Goal: Browse casually: Explore the website without a specific task or goal

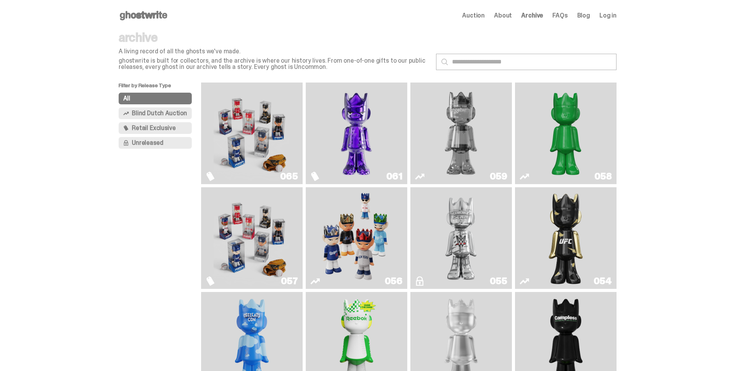
click at [260, 140] on img "Game Face (2025)" at bounding box center [252, 133] width 76 height 95
click at [341, 132] on img "Fantasy" at bounding box center [356, 133] width 76 height 95
click at [179, 113] on span "Blind Dutch Auction" at bounding box center [159, 113] width 55 height 6
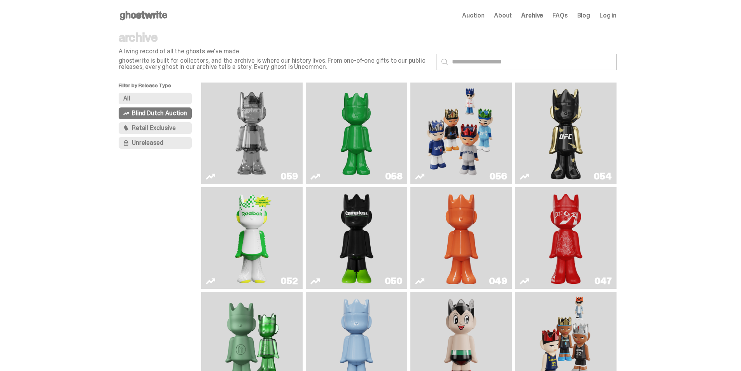
click at [178, 130] on button "Retail Exclusive" at bounding box center [155, 128] width 73 height 12
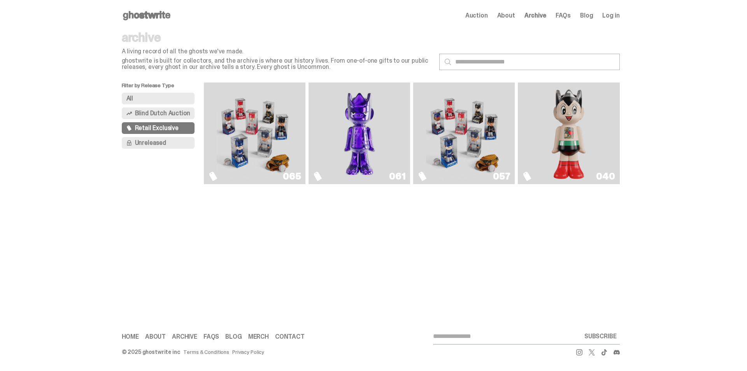
click at [170, 100] on button "All" at bounding box center [158, 99] width 73 height 12
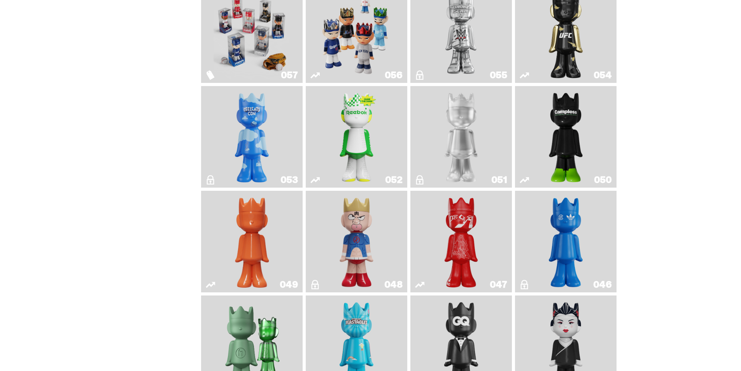
scroll to position [311, 0]
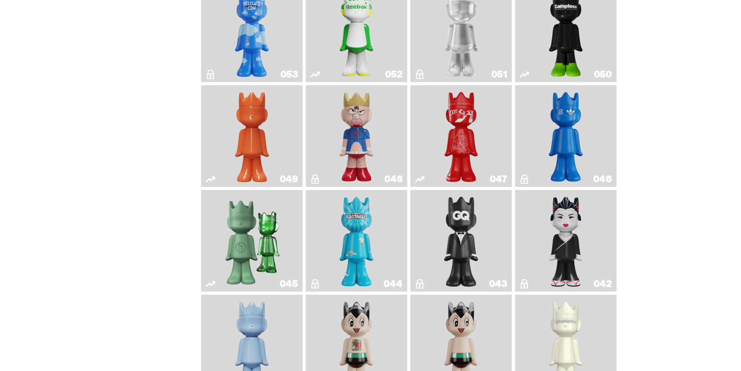
click at [357, 125] on img "Kinnikuman" at bounding box center [356, 135] width 41 height 95
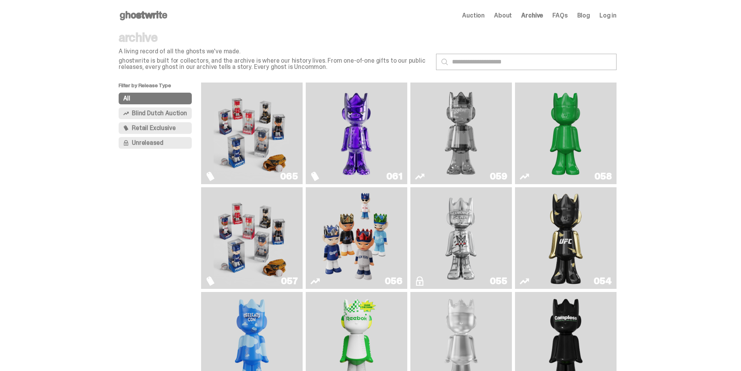
click at [163, 16] on use at bounding box center [143, 15] width 47 height 9
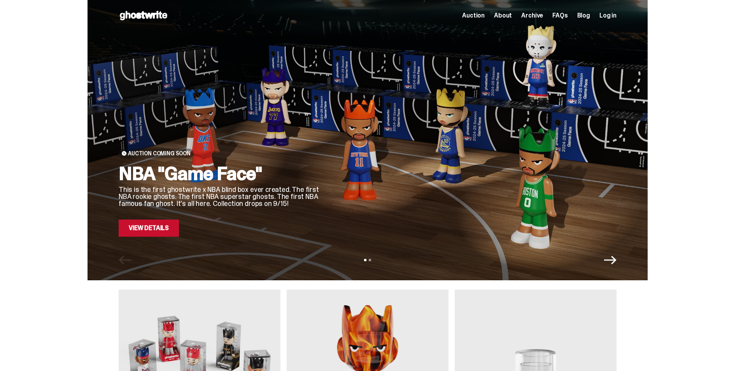
click at [321, 100] on div "Auction Coming Soon NBA "Game Face" This is the first ghostwrite x NBA blind bo…" at bounding box center [220, 130] width 202 height 212
click at [155, 226] on link "View Details" at bounding box center [149, 227] width 60 height 17
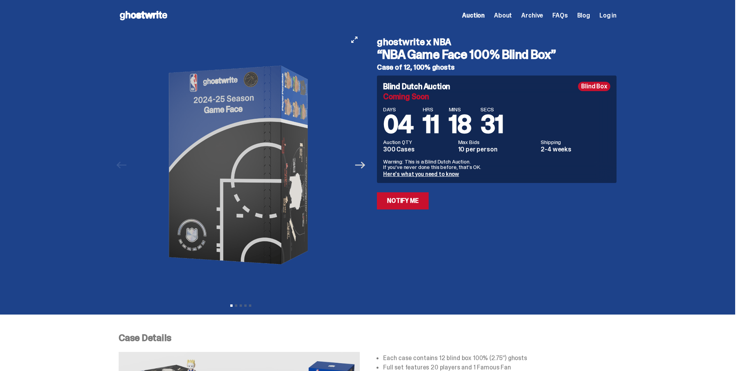
click at [360, 169] on icon "Next" at bounding box center [360, 165] width 10 height 10
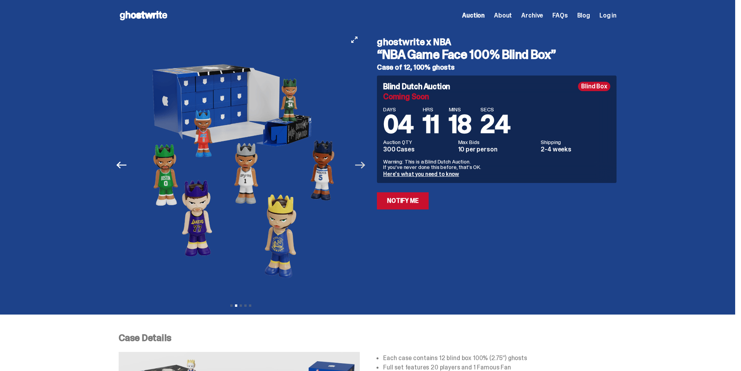
click at [365, 165] on icon "Next" at bounding box center [360, 165] width 10 height 7
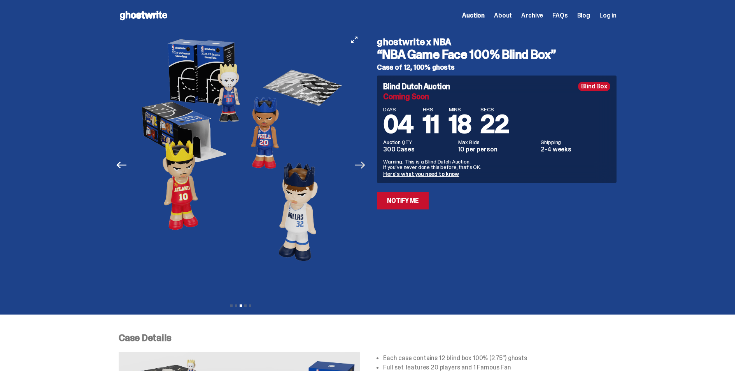
click at [365, 165] on icon "Next" at bounding box center [360, 165] width 10 height 7
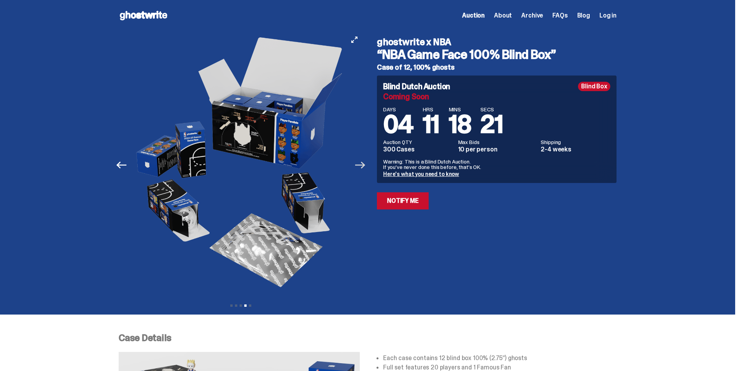
click at [365, 165] on icon "Next" at bounding box center [360, 165] width 10 height 7
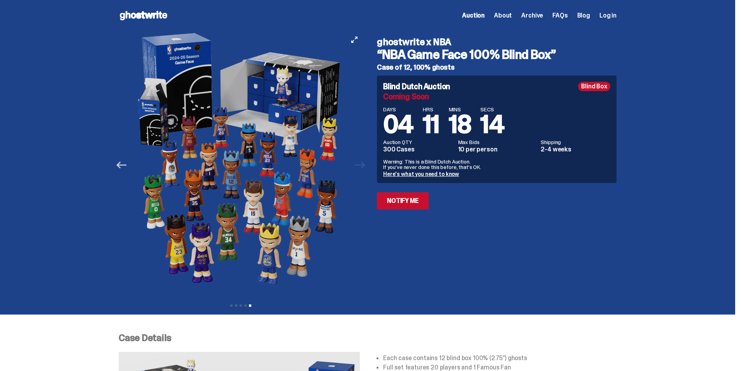
click at [121, 164] on icon "Previous" at bounding box center [121, 165] width 10 height 7
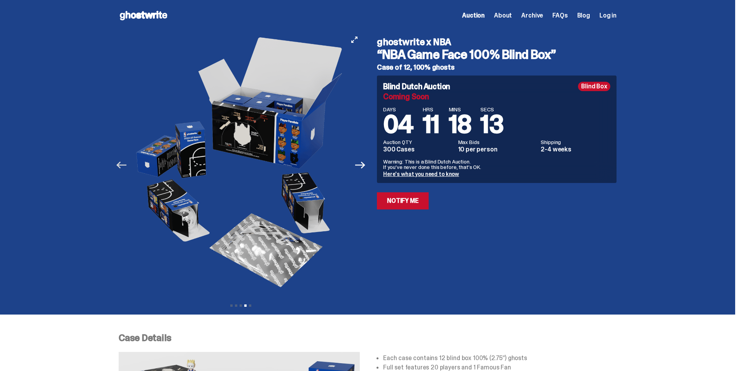
click at [121, 164] on icon "Previous" at bounding box center [121, 165] width 10 height 7
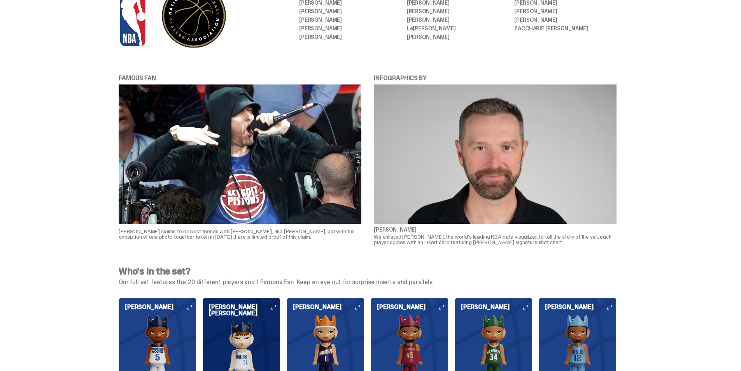
scroll to position [545, 0]
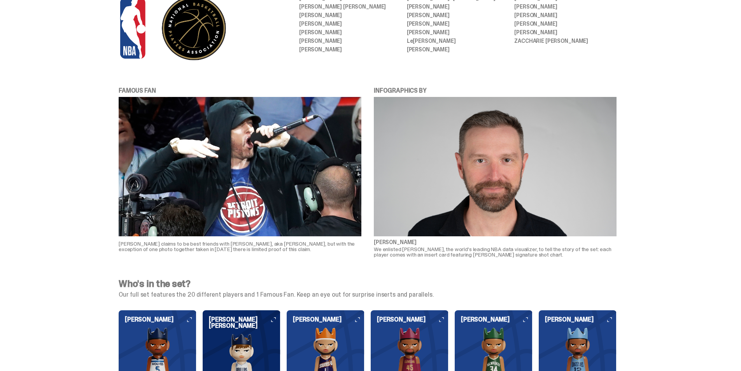
click at [218, 162] on img at bounding box center [240, 166] width 243 height 139
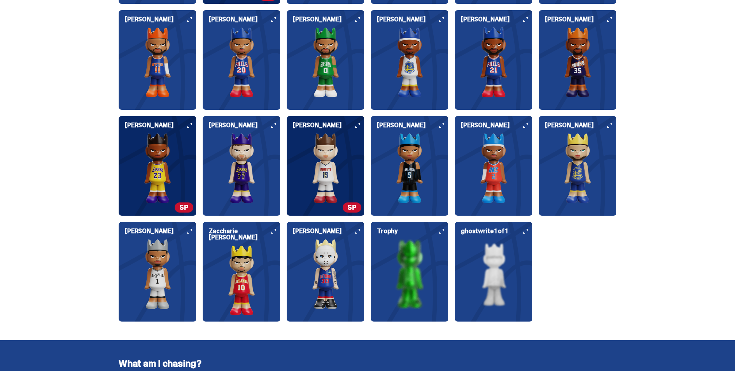
scroll to position [973, 0]
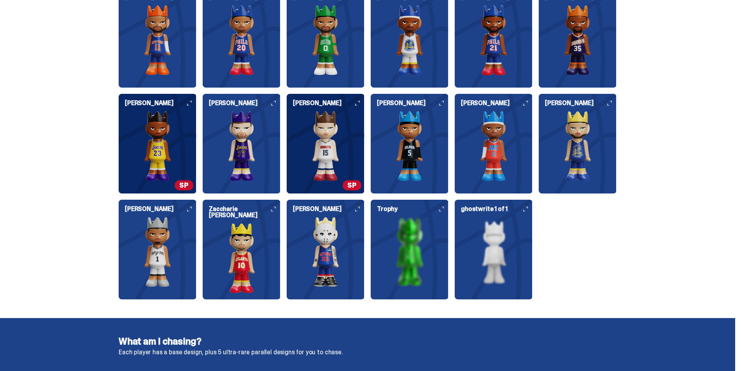
click at [339, 254] on img at bounding box center [326, 252] width 78 height 70
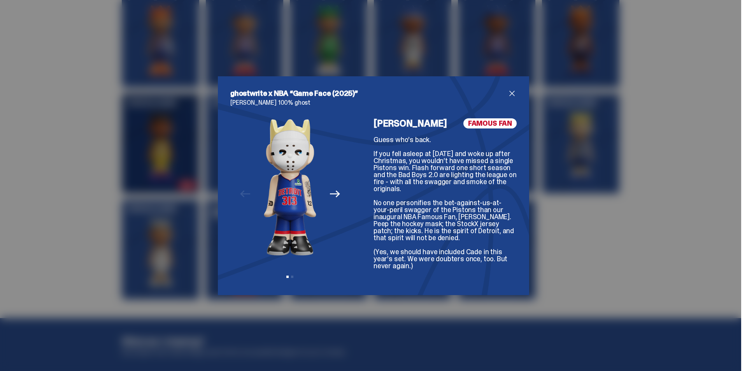
click at [333, 193] on icon "Next" at bounding box center [335, 194] width 10 height 10
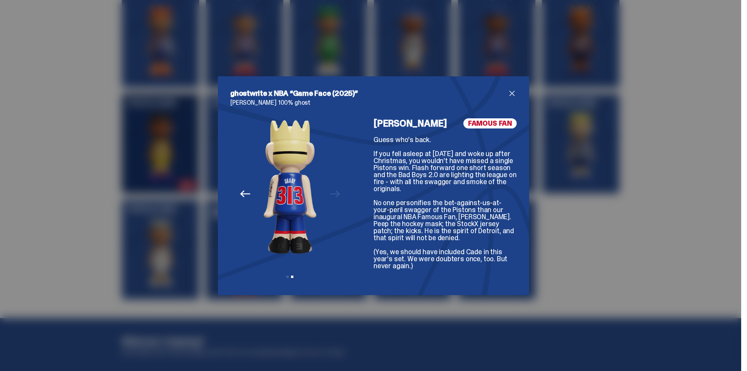
click at [244, 194] on icon "Previous" at bounding box center [245, 193] width 10 height 7
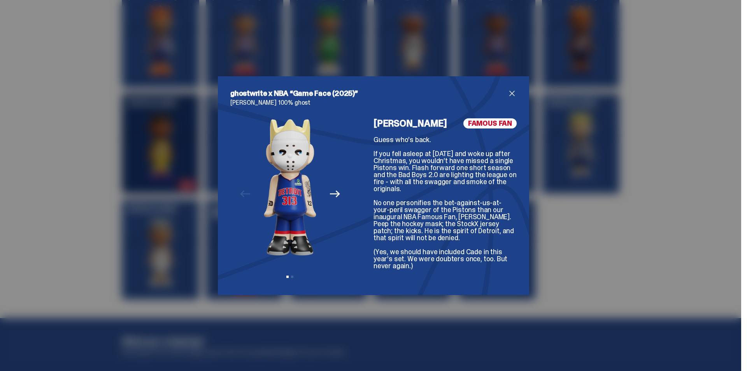
click at [131, 204] on div "ghostwrite x NBA “Game Face (2025)” Eminem 100% ghost Previous Next View slide …" at bounding box center [373, 185] width 747 height 371
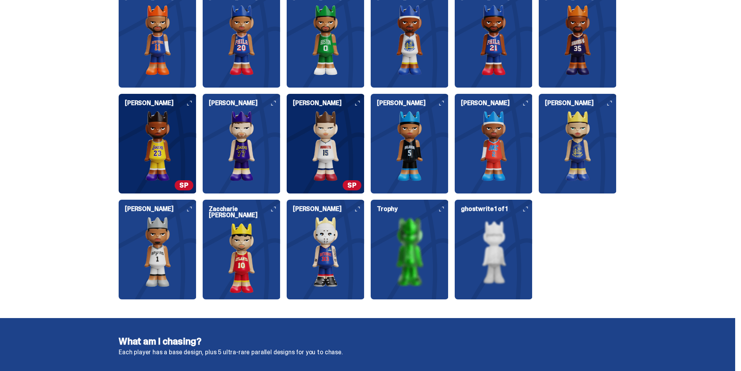
click at [305, 246] on img at bounding box center [326, 252] width 78 height 70
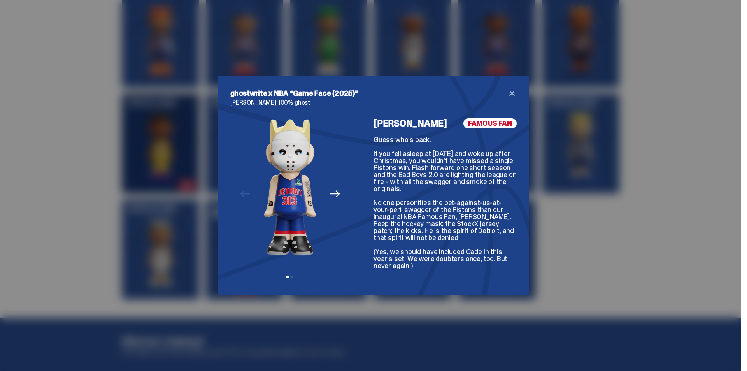
click at [94, 208] on div "ghostwrite x NBA “Game Face (2025)” Eminem 100% ghost Previous Next View slide …" at bounding box center [373, 185] width 747 height 371
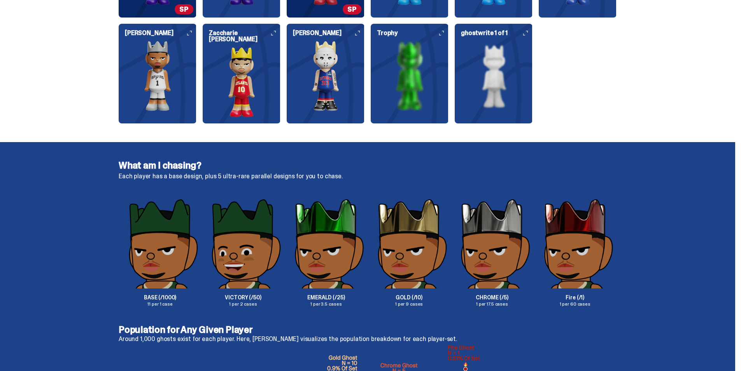
scroll to position [1012, 0]
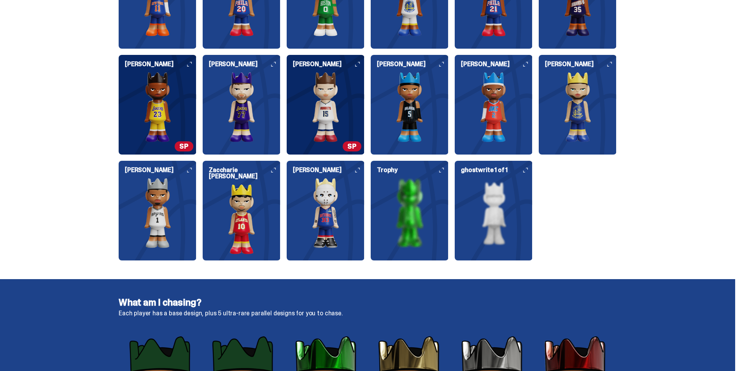
click at [332, 220] on img at bounding box center [326, 213] width 78 height 70
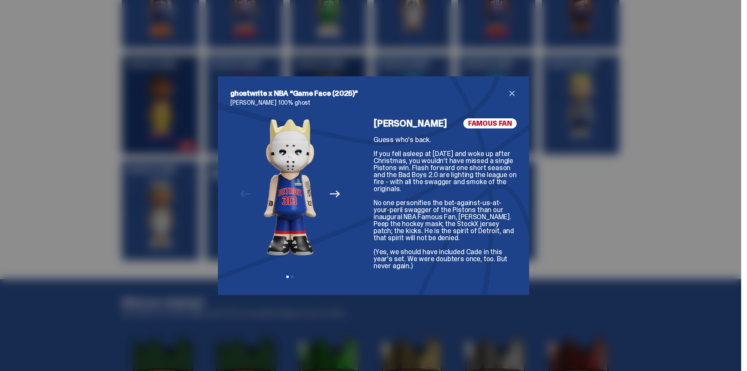
click at [331, 196] on icon "Next" at bounding box center [335, 194] width 10 height 10
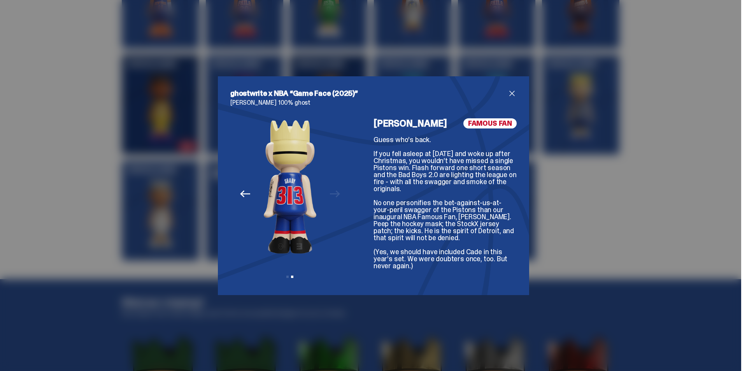
click at [241, 195] on icon "Previous" at bounding box center [245, 194] width 10 height 10
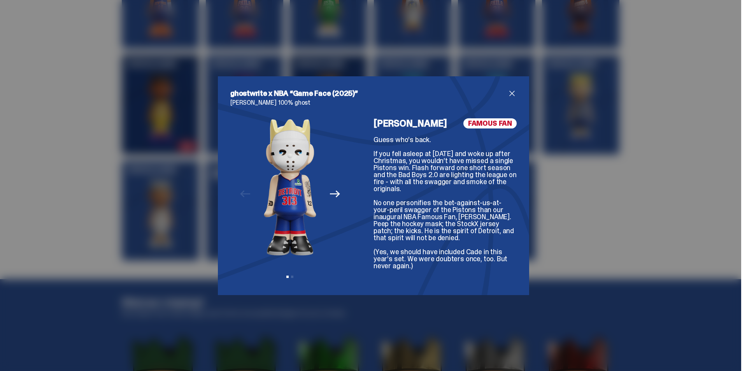
click at [88, 186] on div "ghostwrite x NBA “Game Face (2025)” Eminem 100% ghost Previous Next View slide …" at bounding box center [373, 185] width 747 height 371
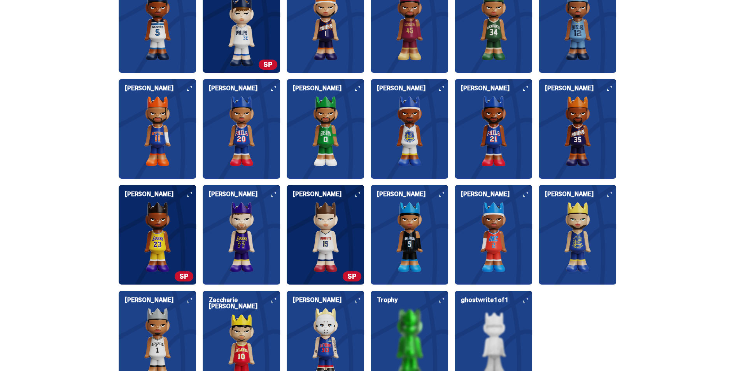
scroll to position [856, 0]
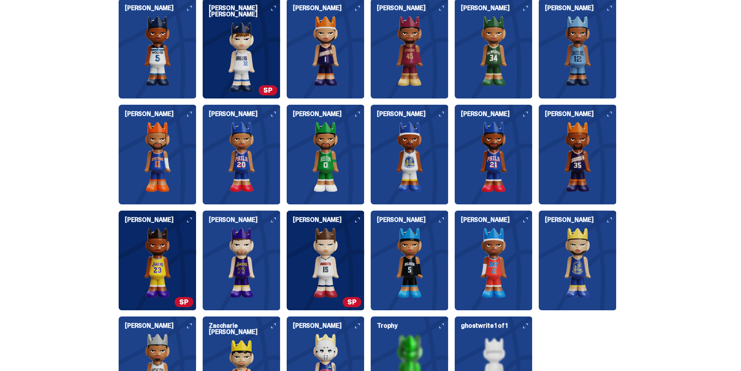
click at [314, 267] on img at bounding box center [326, 263] width 78 height 70
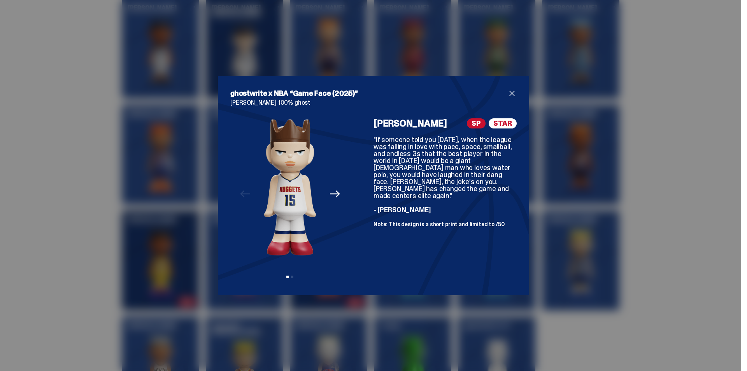
click at [128, 246] on div "ghostwrite x NBA “Game Face (2025)” Nikola Jokić 100% ghost Previous Next View …" at bounding box center [373, 185] width 747 height 371
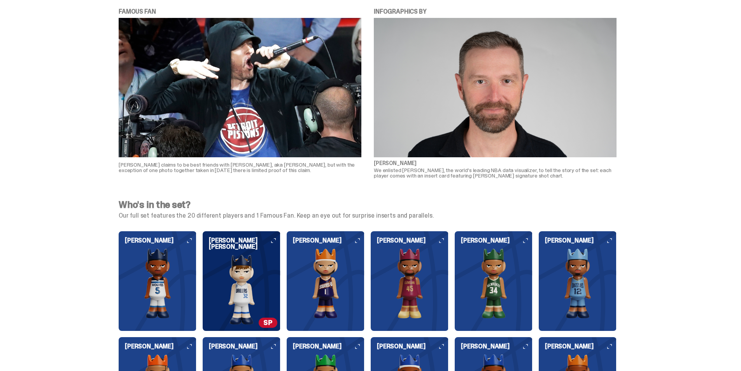
scroll to position [623, 0]
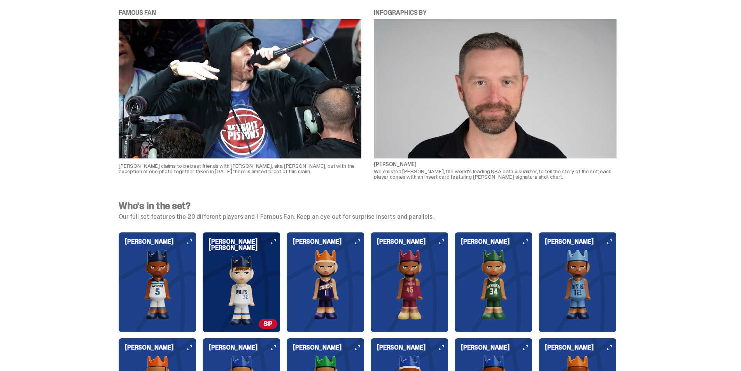
click at [156, 289] on img at bounding box center [158, 284] width 78 height 70
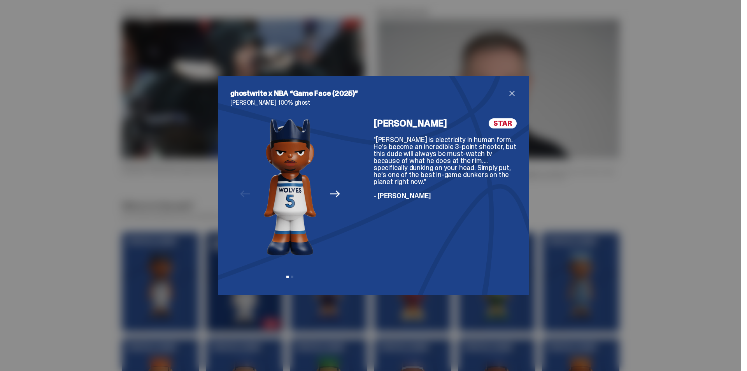
click at [87, 258] on div "ghostwrite x NBA “Game Face (2025)” Anthony Edwards 100% ghost Previous Next Vi…" at bounding box center [373, 185] width 747 height 371
